Goal: Transaction & Acquisition: Download file/media

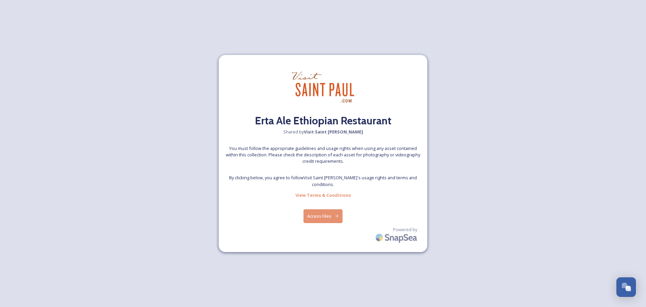
click at [316, 209] on button "Access Files" at bounding box center [323, 216] width 39 height 14
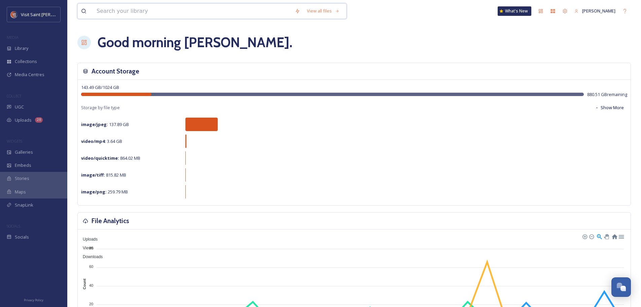
click at [122, 8] on input at bounding box center [192, 11] width 198 height 15
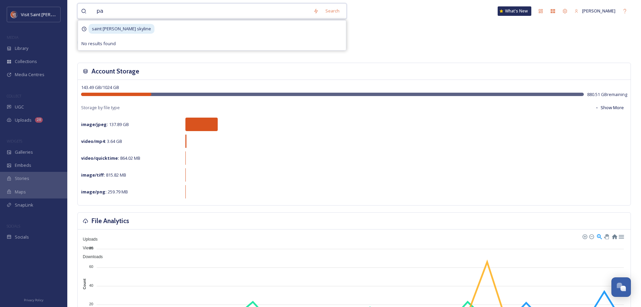
type input "p"
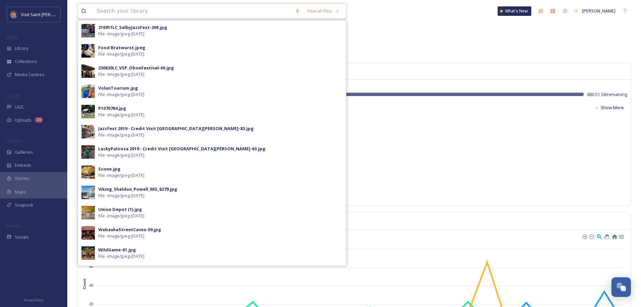
click at [104, 10] on input at bounding box center [192, 11] width 198 height 15
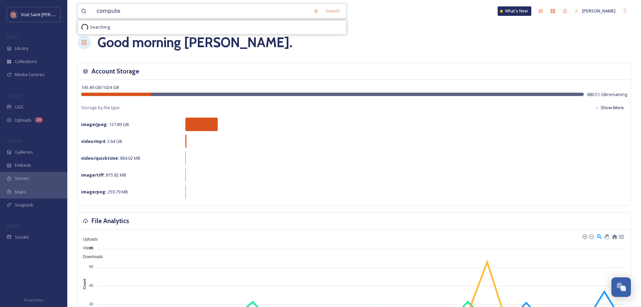
type input "computer"
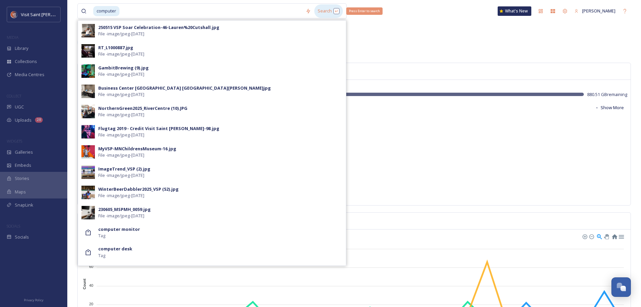
click at [323, 12] on div "Search Press Enter to search" at bounding box center [328, 10] width 29 height 13
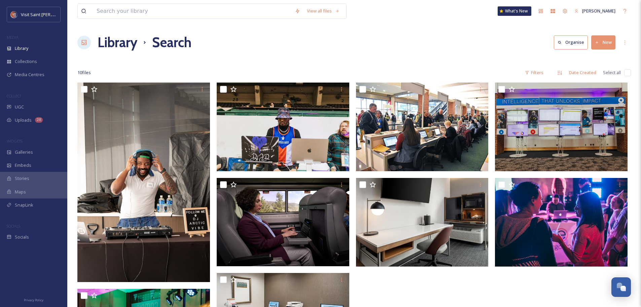
click at [199, 18] on div "View all files What's New Cristina Archila" at bounding box center [354, 11] width 554 height 22
click at [195, 15] on input at bounding box center [192, 11] width 198 height 15
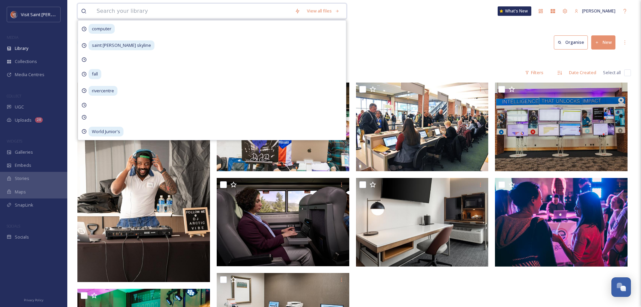
click at [198, 18] on input at bounding box center [192, 11] width 198 height 15
type input "desktop"
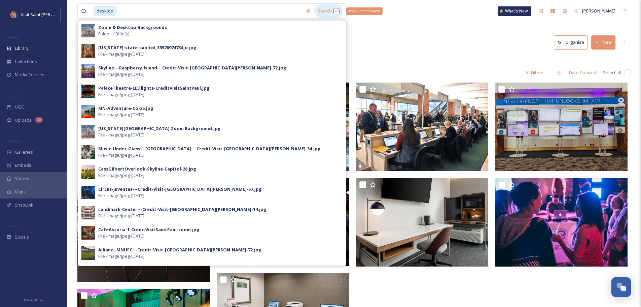
click at [326, 13] on div "Search Press Enter to search" at bounding box center [328, 10] width 29 height 13
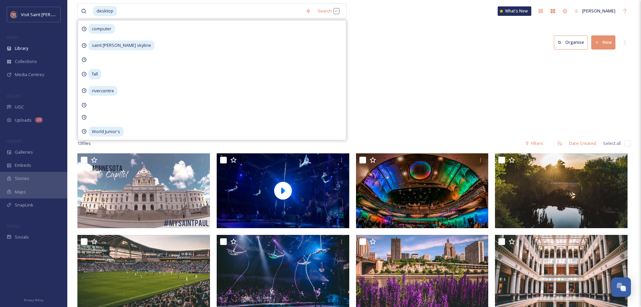
click at [459, 47] on div "Library Search Organise New" at bounding box center [354, 42] width 554 height 20
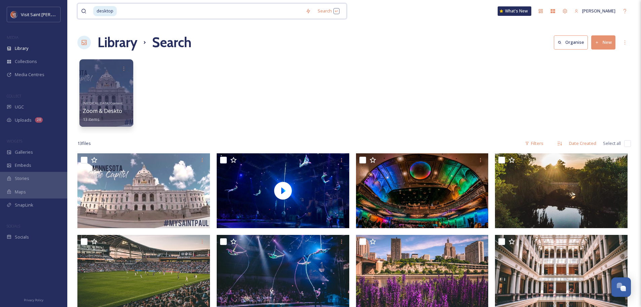
click at [145, 12] on input at bounding box center [209, 11] width 185 height 15
drag, startPoint x: 145, startPoint y: 12, endPoint x: 51, endPoint y: 15, distance: 94.0
click at [51, 15] on div "Visit Saint Paul MEDIA Library Collections Media Centres COLLECT UGC Uploads 28…" at bounding box center [320, 241] width 641 height 483
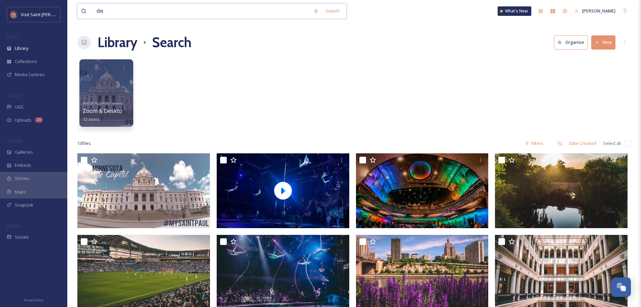
type input "d"
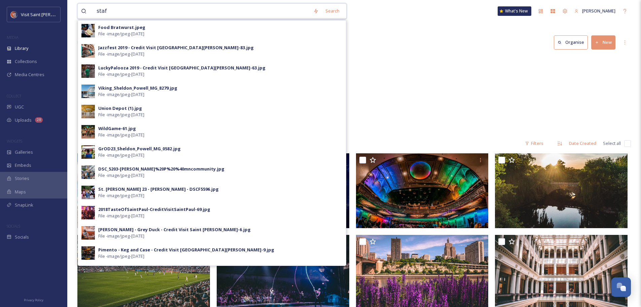
type input "staff"
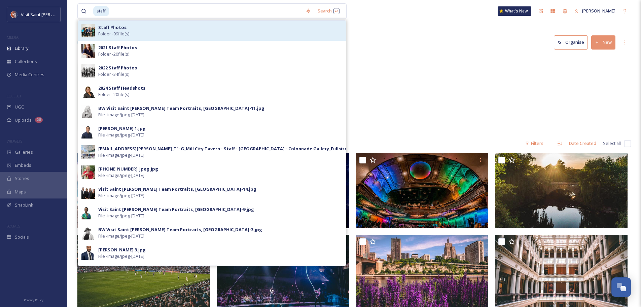
click at [122, 33] on span "Folder - 99 file(s)" at bounding box center [113, 34] width 31 height 6
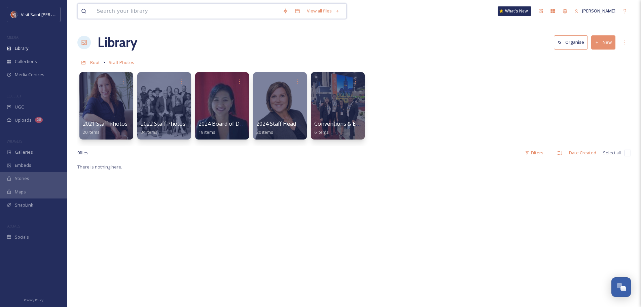
click at [180, 14] on input at bounding box center [186, 11] width 186 height 15
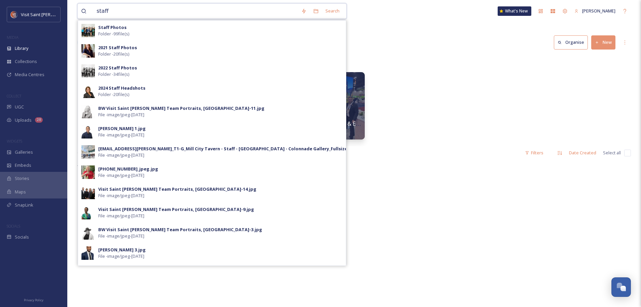
click at [178, 12] on input "staff" at bounding box center [195, 11] width 205 height 15
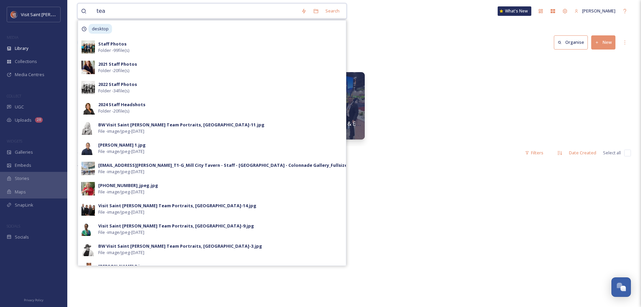
type input "team"
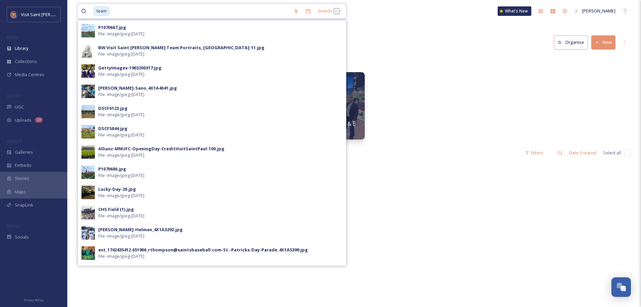
click at [133, 14] on input at bounding box center [200, 11] width 179 height 15
drag, startPoint x: 132, startPoint y: 13, endPoint x: 72, endPoint y: 16, distance: 59.6
click at [72, 16] on div "team Search P1070667.jpg File - image/jpeg - Jul 01 2023 BW Visit Saint Paul Te…" at bounding box center [354, 234] width 574 height 469
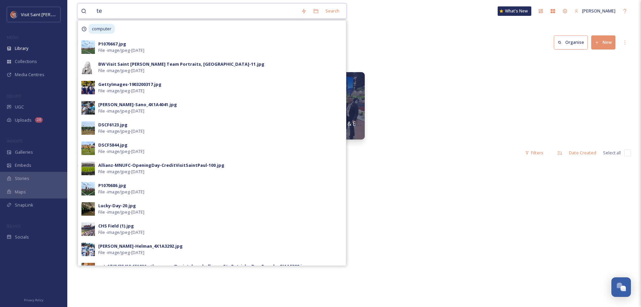
type input "t"
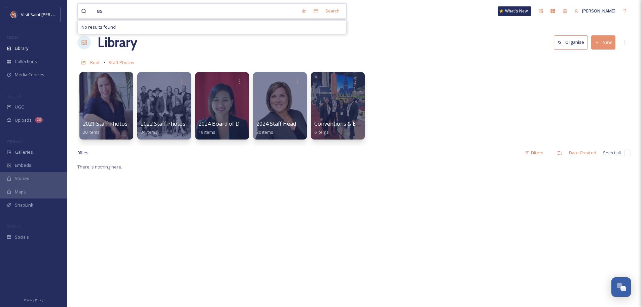
type input "e"
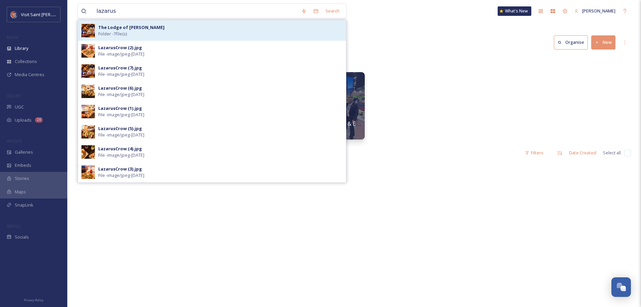
click at [160, 35] on div "The Lodge of Lazarus Crow Folder - 7 file(s)" at bounding box center [220, 30] width 244 height 13
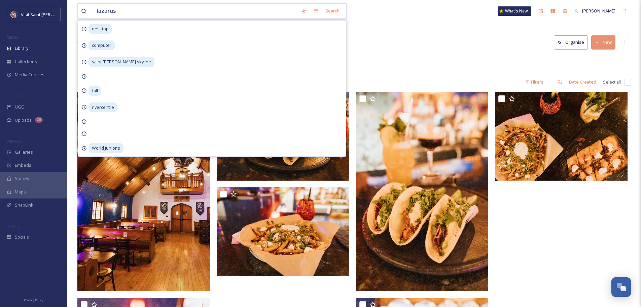
click at [163, 13] on input "lazarus" at bounding box center [195, 11] width 205 height 15
click at [164, 14] on input "lazarus" at bounding box center [195, 11] width 205 height 15
type input "team"
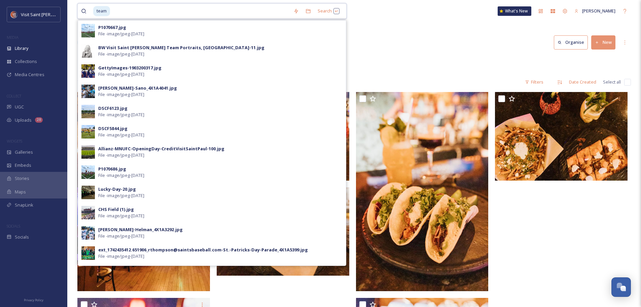
click at [162, 15] on input at bounding box center [200, 11] width 179 height 15
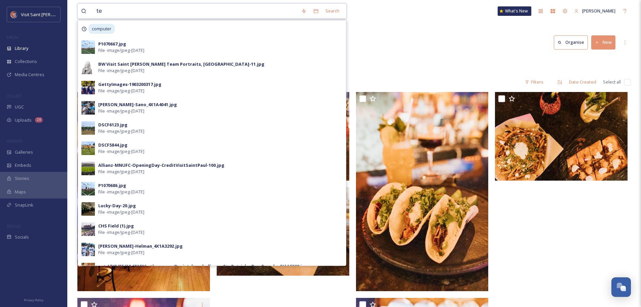
type input "t"
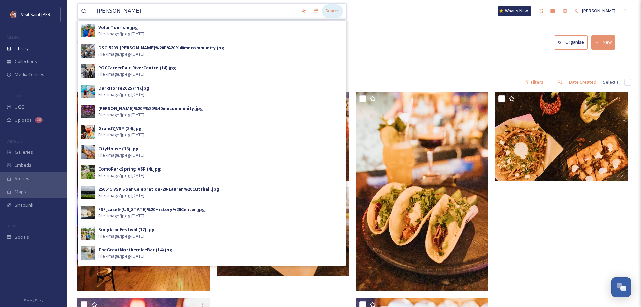
type input "hunter meyer"
click at [337, 15] on div "Search" at bounding box center [332, 10] width 21 height 13
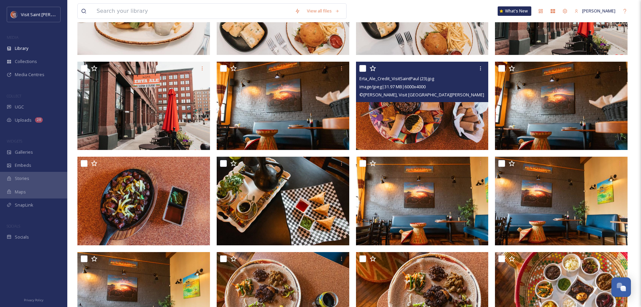
drag, startPoint x: 438, startPoint y: 138, endPoint x: 429, endPoint y: 141, distance: 9.9
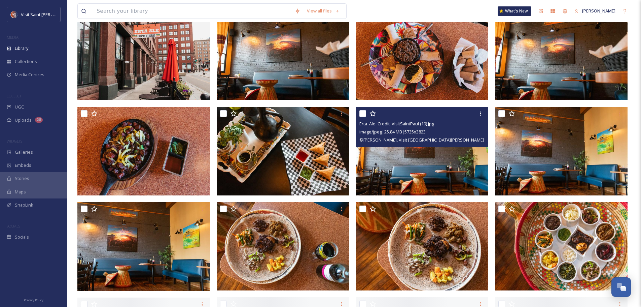
scroll to position [268, 0]
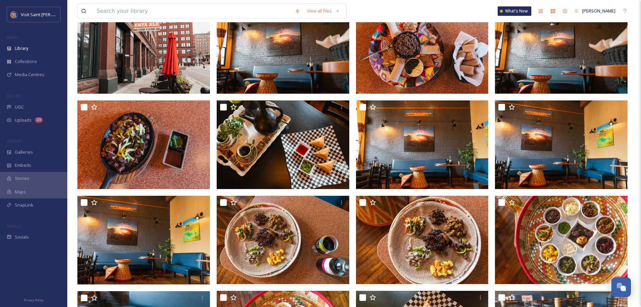
drag, startPoint x: 429, startPoint y: 141, endPoint x: 350, endPoint y: 151, distance: 79.1
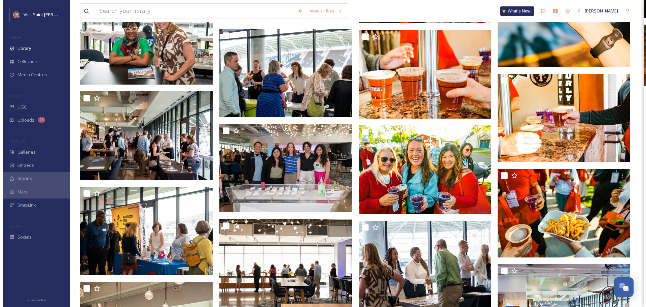
scroll to position [14947, 0]
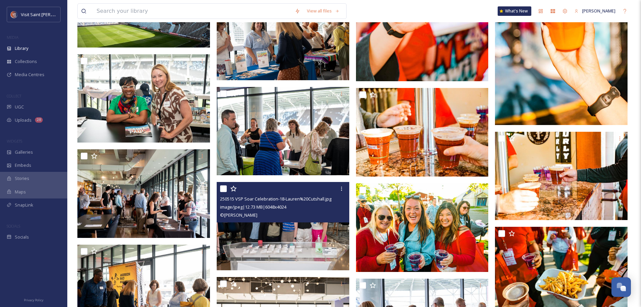
click at [309, 233] on img at bounding box center [283, 226] width 133 height 88
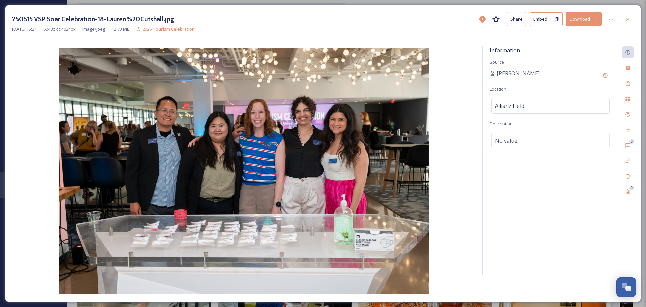
click at [587, 23] on button "Download" at bounding box center [584, 19] width 36 height 14
click at [572, 34] on span "Download Original (6048 x 4024)" at bounding box center [567, 34] width 64 height 6
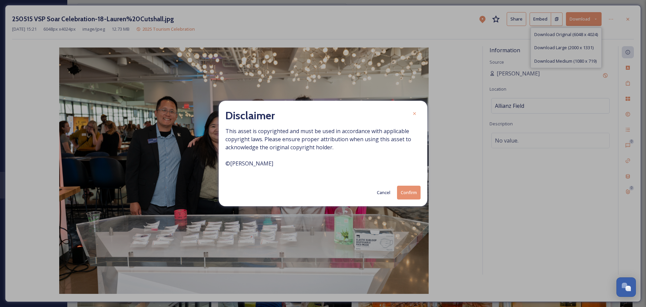
click at [411, 194] on button "Confirm" at bounding box center [409, 193] width 24 height 14
